Goal: Information Seeking & Learning: Learn about a topic

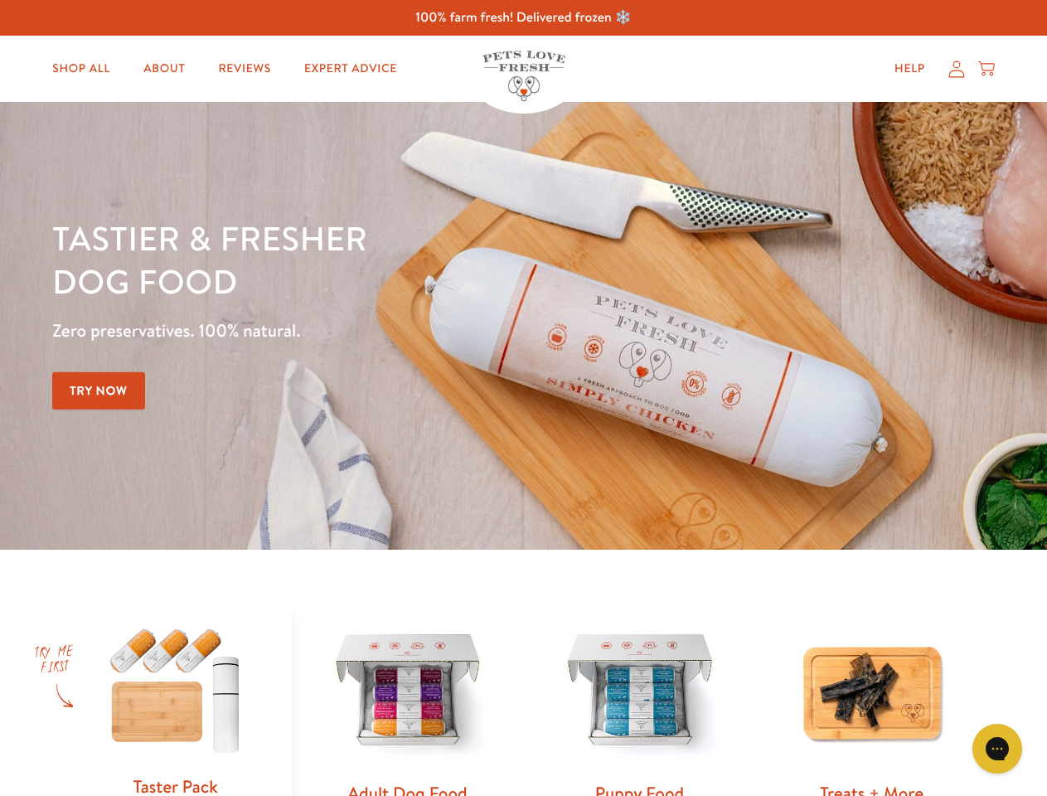
click at [523, 398] on div "Tastier & fresher dog food Zero preservatives. 100% natural. Try Now" at bounding box center [366, 325] width 628 height 219
click at [997, 748] on icon "Open gorgias live chat" at bounding box center [997, 748] width 16 height 16
